Goal: Navigation & Orientation: Find specific page/section

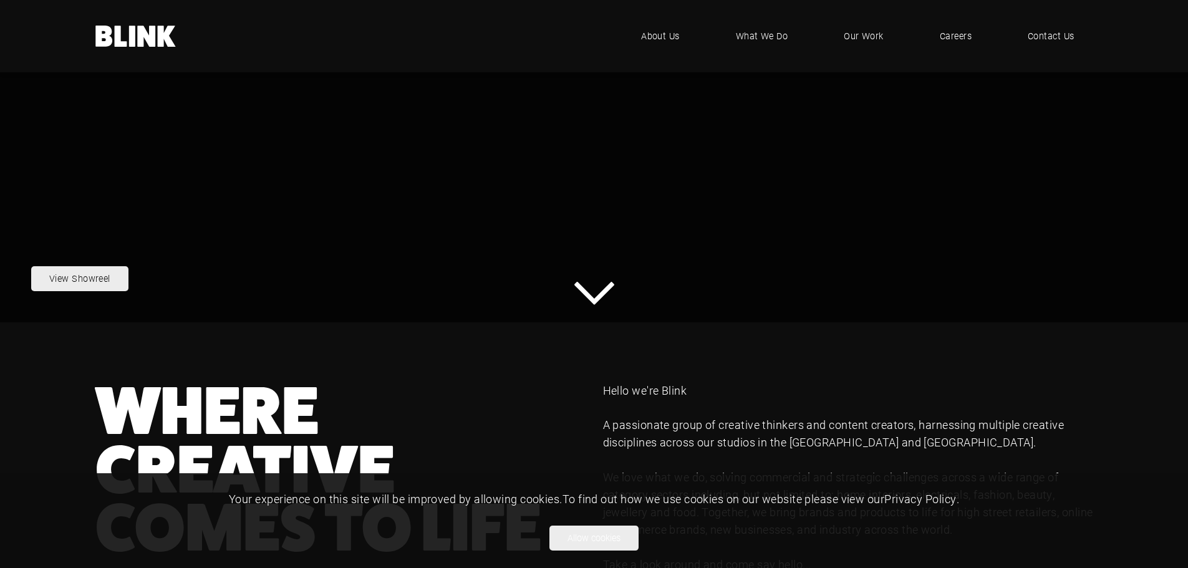
scroll to position [392, 0]
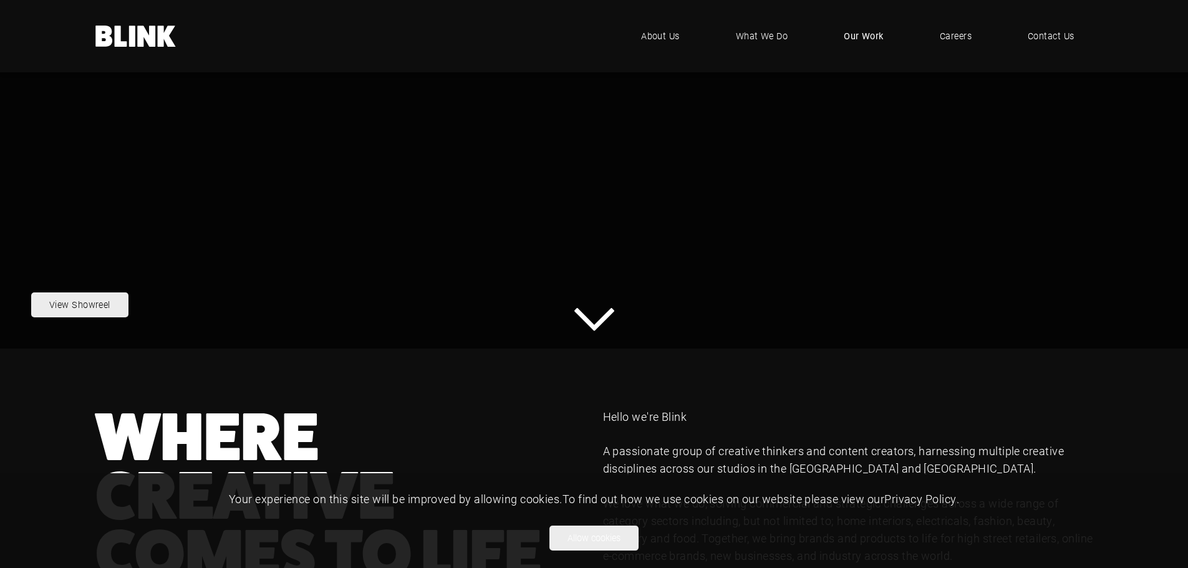
click at [863, 31] on span "Our Work" at bounding box center [864, 36] width 40 height 14
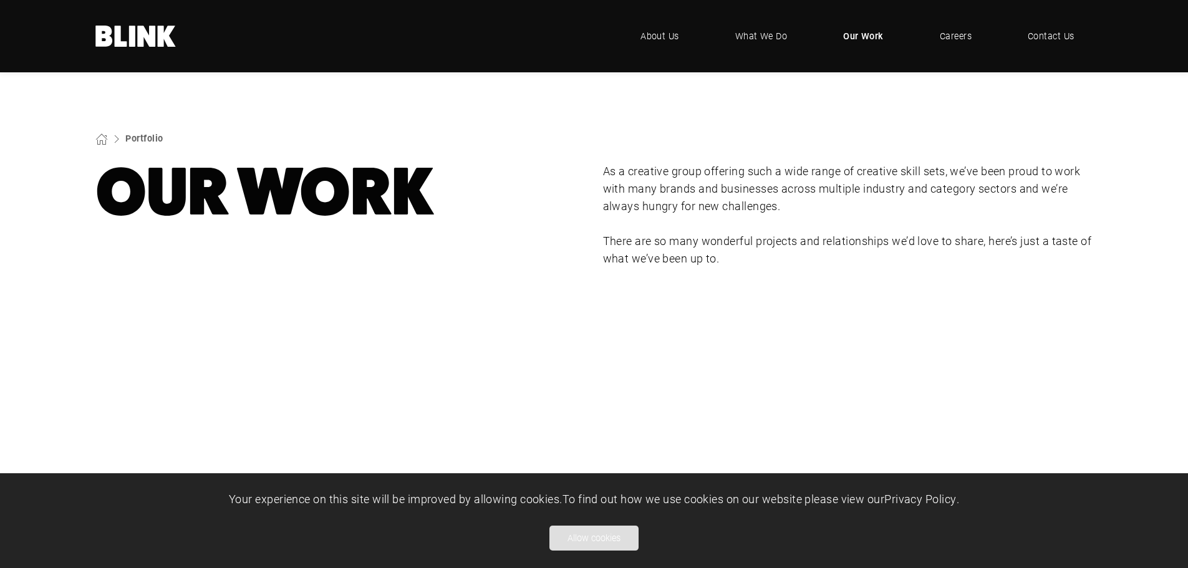
click at [588, 533] on button "Allow cookies" at bounding box center [594, 538] width 89 height 25
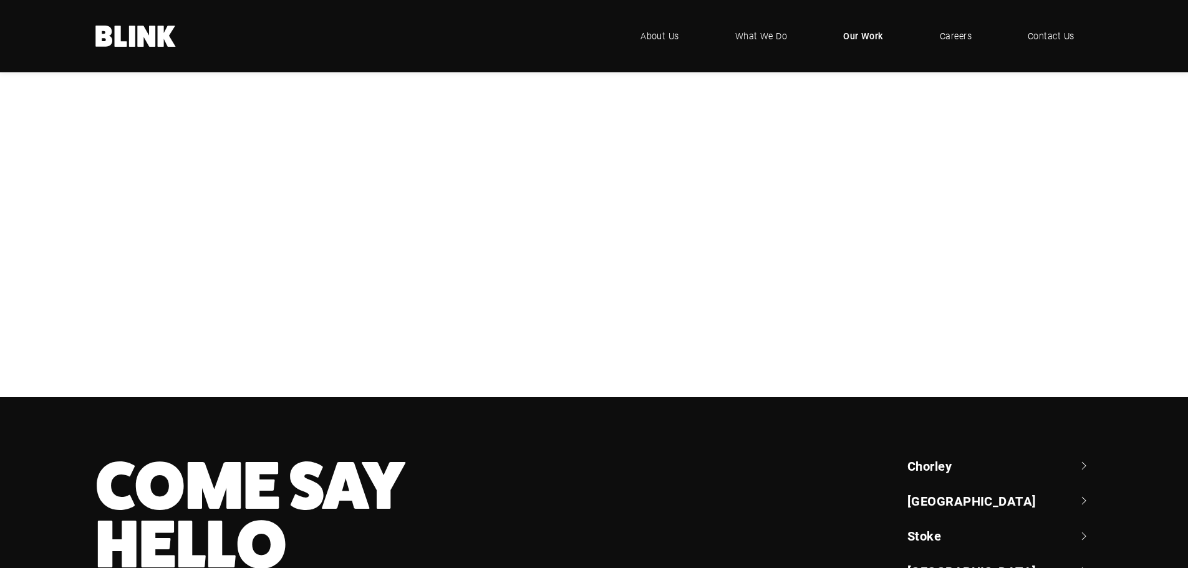
scroll to position [308, 0]
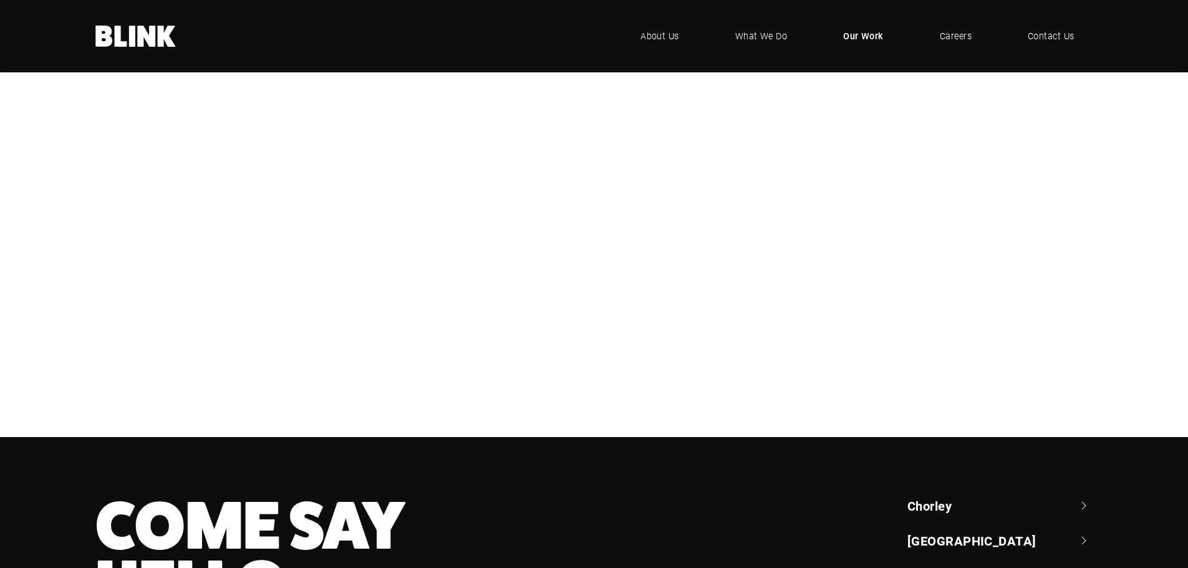
click at [865, 32] on span "Our Work" at bounding box center [863, 36] width 41 height 14
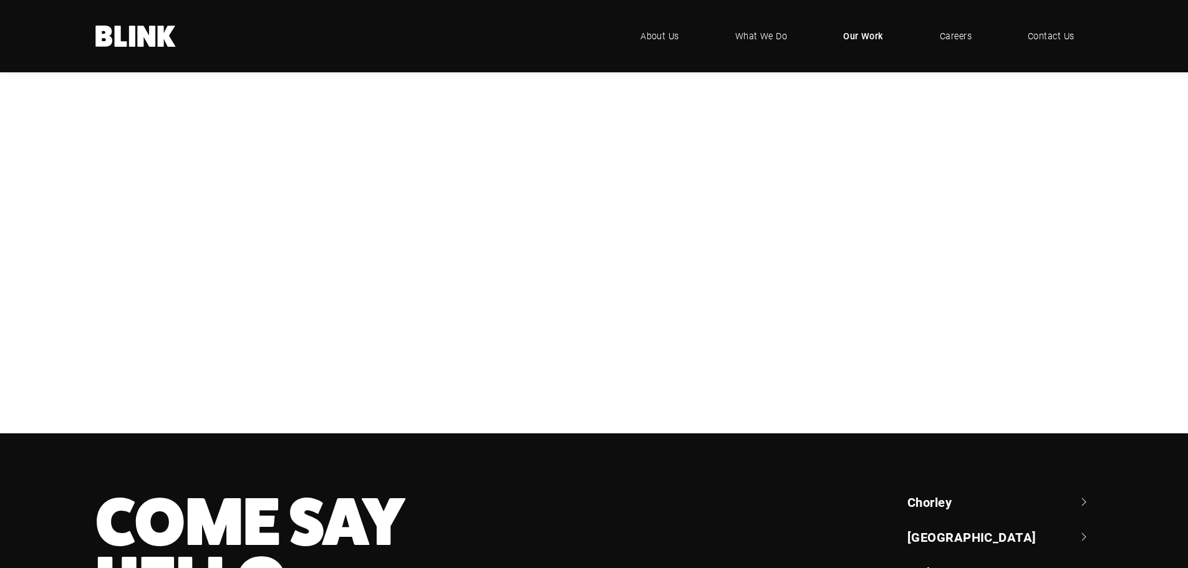
scroll to position [499, 0]
